Goal: Manage account settings

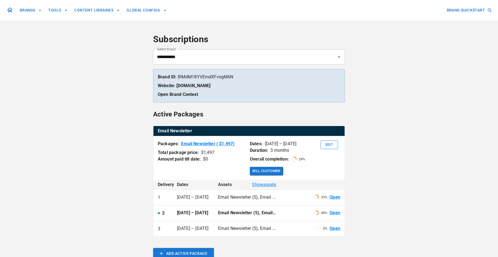
scroll to position [93, 0]
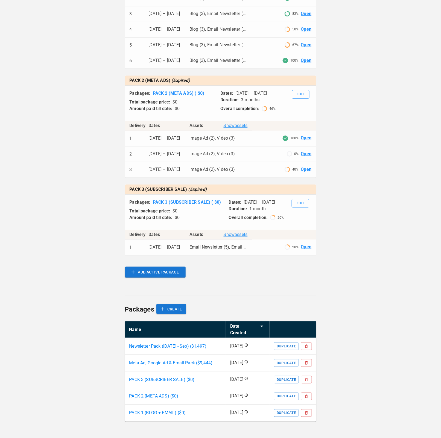
scroll to position [514, 0]
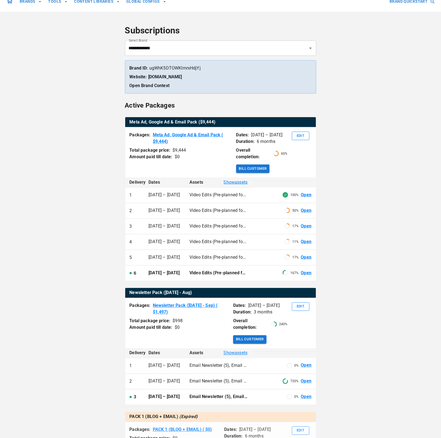
scroll to position [0, 0]
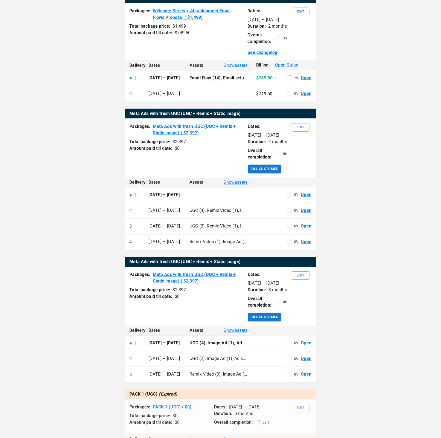
scroll to position [125, 0]
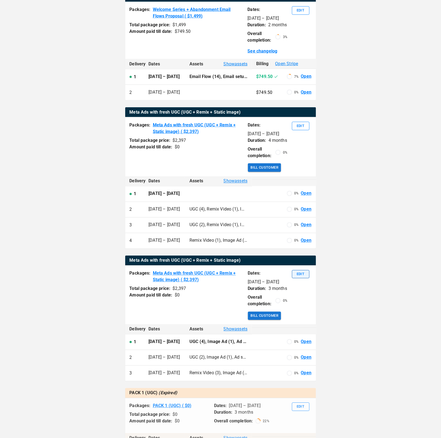
click at [303, 279] on button "Edit" at bounding box center [301, 274] width 18 height 8
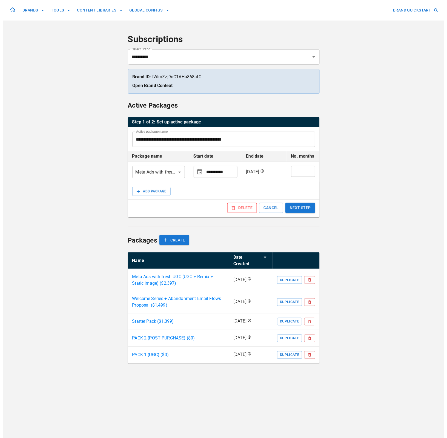
scroll to position [0, 0]
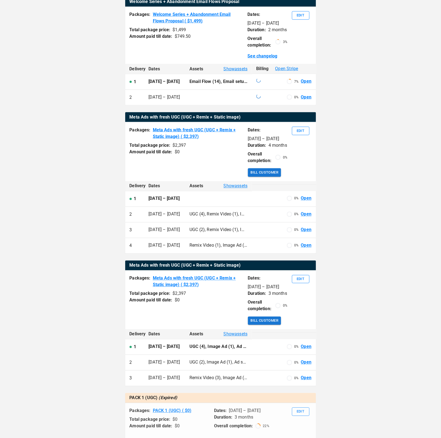
scroll to position [124, 0]
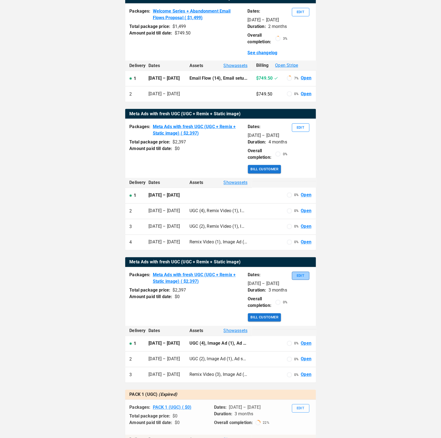
click at [306, 280] on button "Edit" at bounding box center [301, 276] width 18 height 8
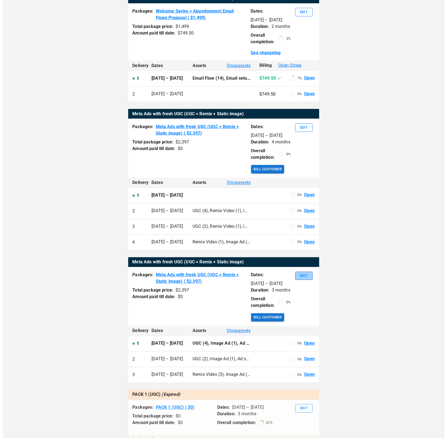
scroll to position [0, 0]
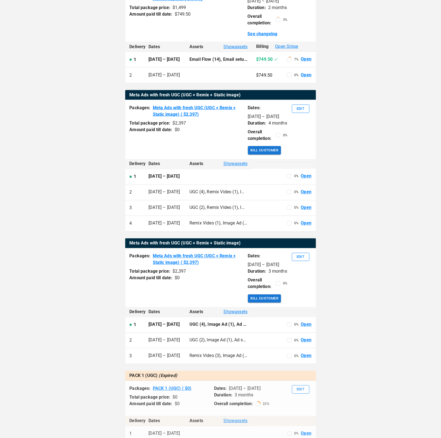
scroll to position [149, 0]
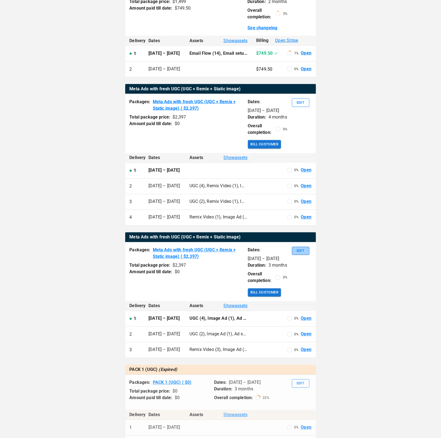
click at [303, 255] on button "Edit" at bounding box center [301, 251] width 18 height 8
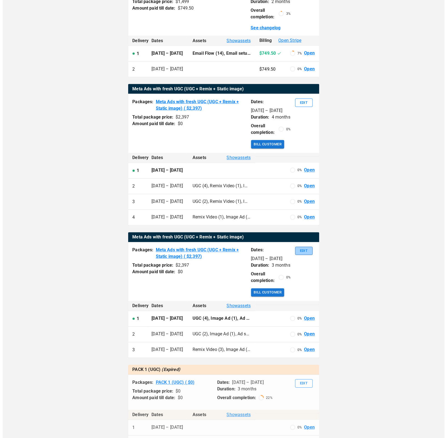
scroll to position [0, 0]
